Goal: Task Accomplishment & Management: Complete application form

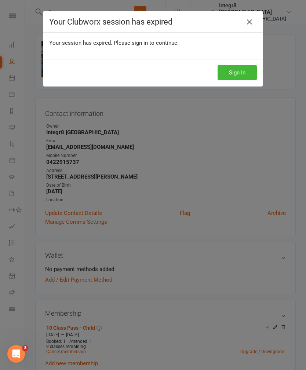
click at [245, 12] on div "Your Clubworx session has expired" at bounding box center [152, 21] width 219 height 21
click at [163, 268] on div "Your Clubworx session has expired Your session has expired. Please sign in to c…" at bounding box center [153, 185] width 306 height 370
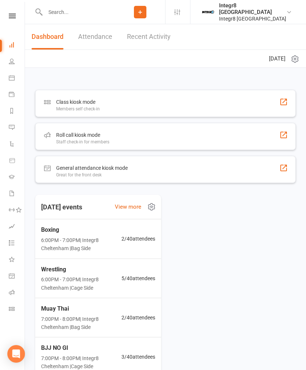
click at [62, 16] on input "text" at bounding box center [79, 12] width 72 height 10
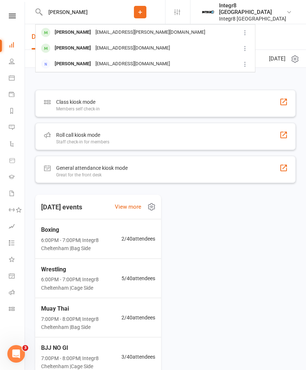
type input "[PERSON_NAME]"
click at [58, 31] on div "[PERSON_NAME]" at bounding box center [72, 32] width 41 height 11
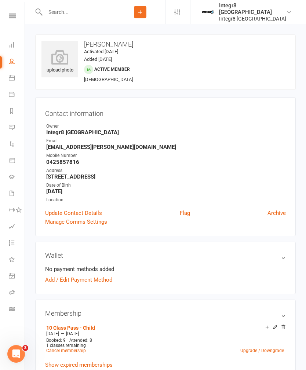
click at [65, 63] on icon at bounding box center [59, 57] width 37 height 15
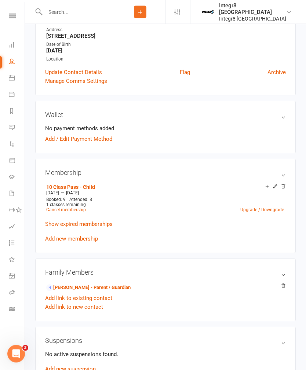
scroll to position [141, 0]
click at [59, 238] on link "Add new membership" at bounding box center [71, 239] width 53 height 7
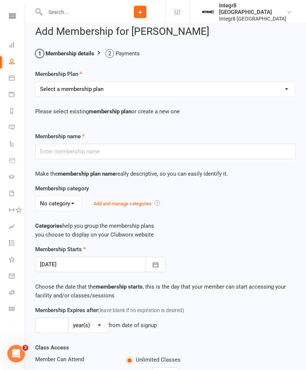
click at [54, 82] on select "Select a membership plan Create new Membership Plan Classic - Muay Thai Classic…" at bounding box center [166, 89] width 260 height 15
click at [49, 85] on select "Select a membership plan Create new Membership Plan Classic - Muay Thai Classic…" at bounding box center [166, 89] width 260 height 15
select select "12"
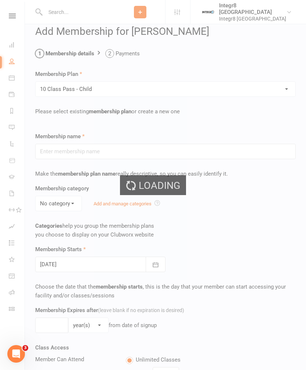
type input "10 Class Pass - Child"
select select "2"
type input "3"
select select "2"
type input "10"
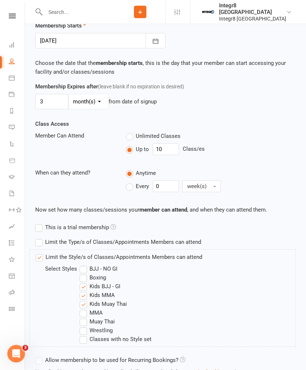
scroll to position [297, 0]
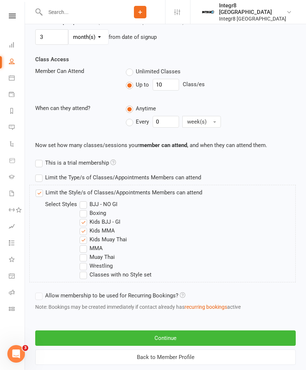
click at [240, 335] on button "Continue" at bounding box center [165, 338] width 261 height 15
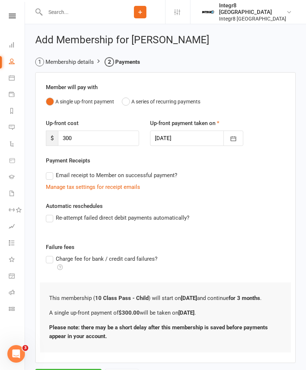
click at [80, 127] on div "Up-front cost $ 300" at bounding box center [92, 132] width 104 height 27
click at [70, 137] on input "300" at bounding box center [98, 138] width 81 height 15
click at [72, 139] on input "300" at bounding box center [98, 138] width 81 height 15
type input "3"
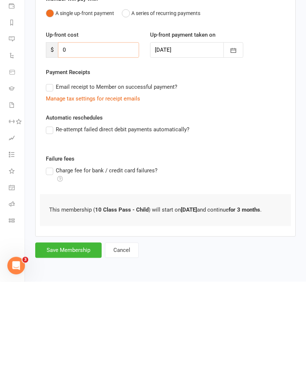
type input "0"
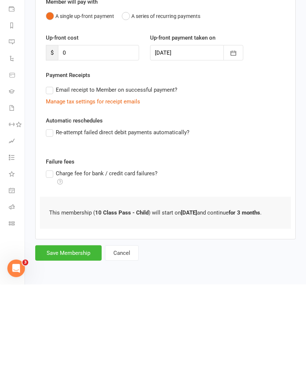
click at [60, 331] on button "Save Membership" at bounding box center [68, 338] width 66 height 15
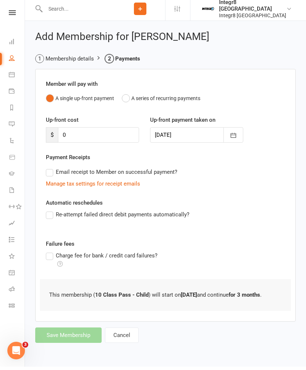
scroll to position [4, 0]
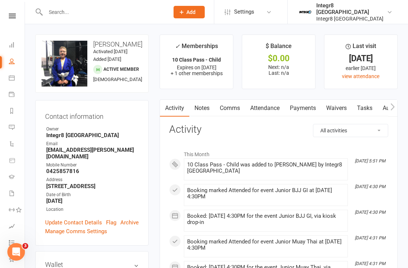
click at [211, 112] on link "Notes" at bounding box center [201, 108] width 25 height 17
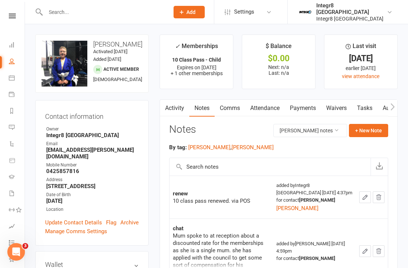
click at [306, 134] on button "+ New Note" at bounding box center [368, 130] width 39 height 13
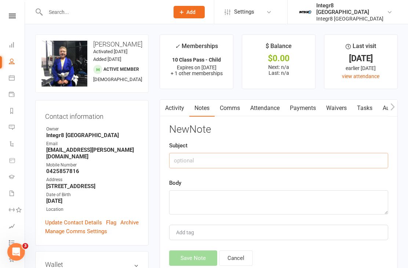
click at [306, 159] on input "text" at bounding box center [278, 160] width 219 height 15
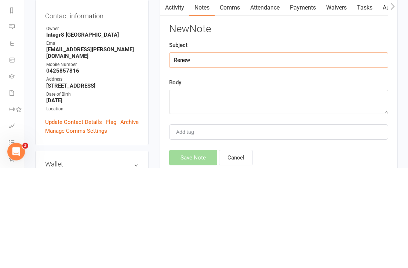
type input "Renew"
click at [306, 190] on textarea at bounding box center [278, 202] width 219 height 24
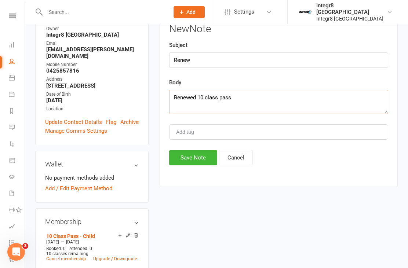
type textarea "Renewed 10 class pass"
click at [255, 134] on div "Add tag" at bounding box center [278, 131] width 219 height 15
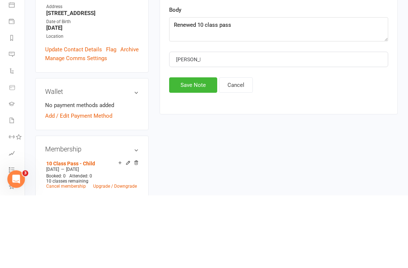
type input "[PERSON_NAME]"
click at [210, 150] on button "Save Note" at bounding box center [193, 157] width 48 height 15
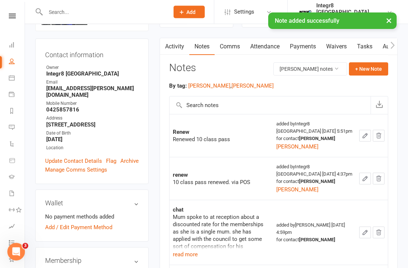
scroll to position [0, 0]
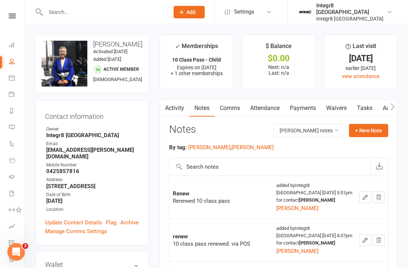
click at [306, 197] on icon "button" at bounding box center [365, 197] width 7 height 7
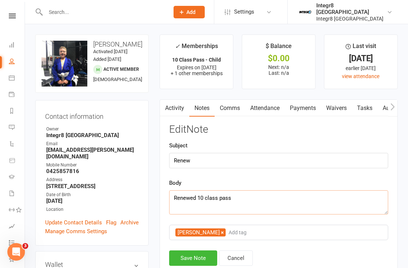
click at [306, 195] on textarea "Renewed 10 class pass" at bounding box center [278, 202] width 219 height 24
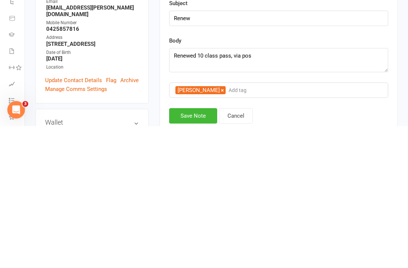
scroll to position [142, 0]
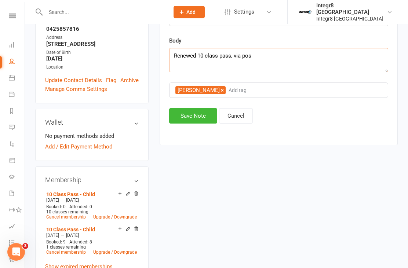
type textarea "Renewed 10 class pass, via pos"
click at [202, 124] on button "Save Note" at bounding box center [193, 115] width 48 height 15
